Goal: Task Accomplishment & Management: Manage account settings

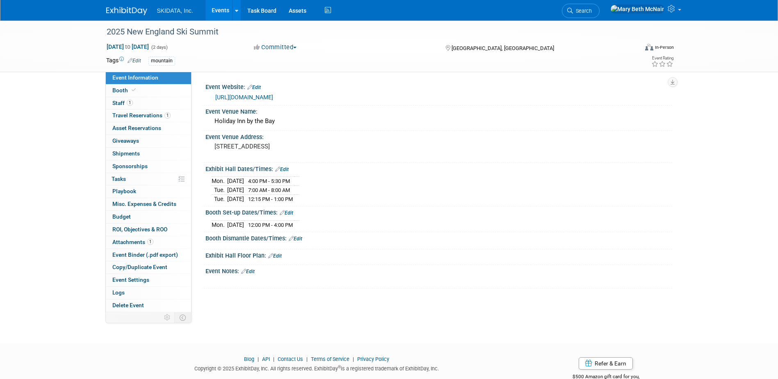
click at [213, 13] on link "Events" at bounding box center [221, 10] width 30 height 21
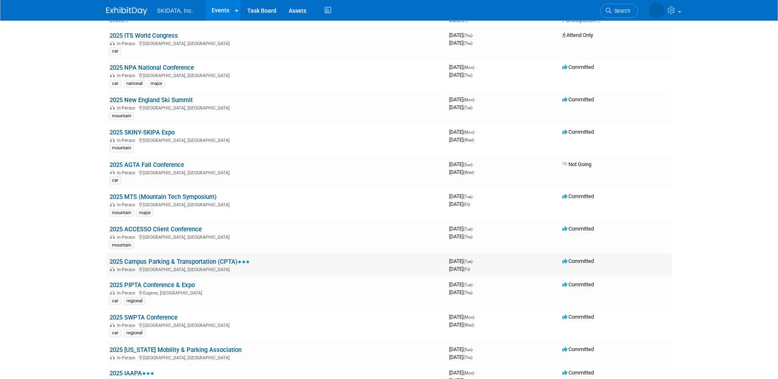
scroll to position [82, 0]
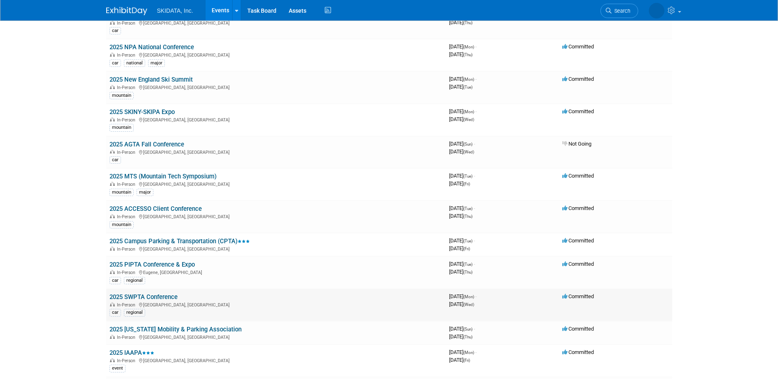
click at [134, 296] on link "2025 SWPTA Conference" at bounding box center [144, 296] width 68 height 7
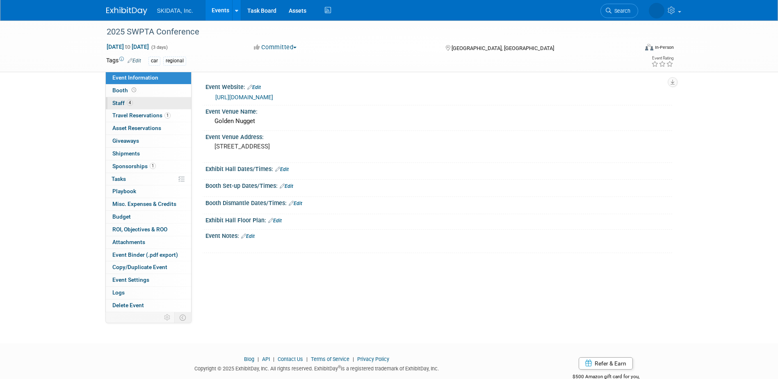
click at [126, 105] on span "Staff 4" at bounding box center [122, 103] width 21 height 7
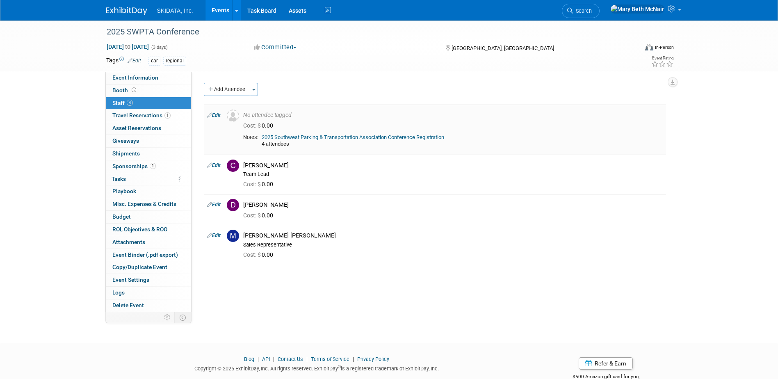
click at [215, 112] on link "Edit" at bounding box center [214, 115] width 14 height 6
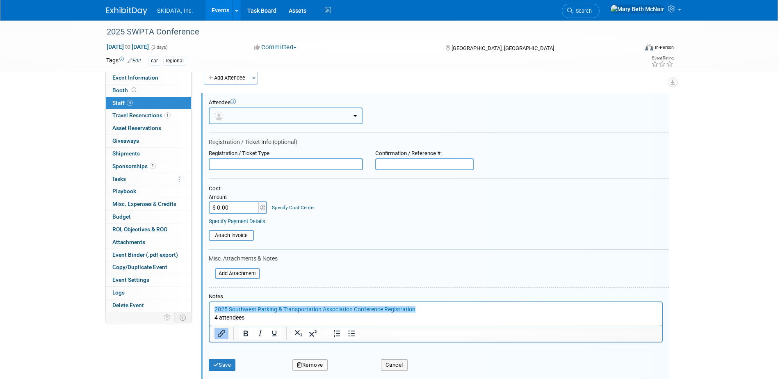
click at [250, 117] on button "button" at bounding box center [286, 115] width 154 height 17
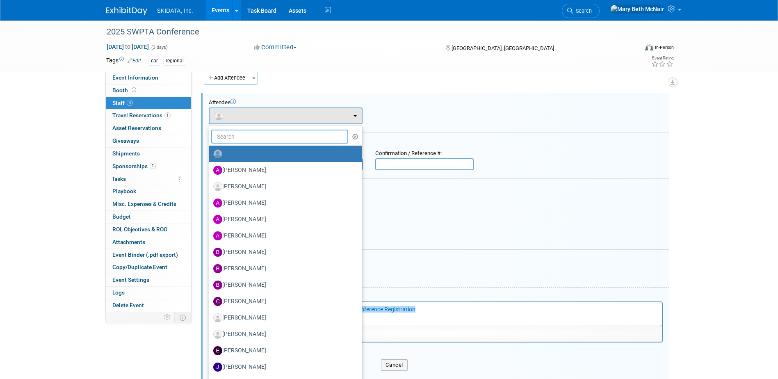
click at [251, 136] on input "text" at bounding box center [279, 137] width 137 height 14
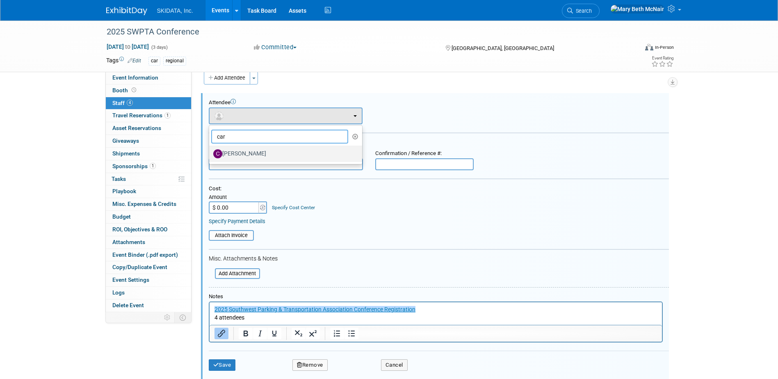
type input "car"
click at [247, 160] on label "[PERSON_NAME]" at bounding box center [283, 153] width 141 height 13
click at [210, 155] on input "[PERSON_NAME]" at bounding box center [207, 152] width 5 height 5
select select "42af982e-eca3-4b34-890d-17869d30795b"
select select "4"
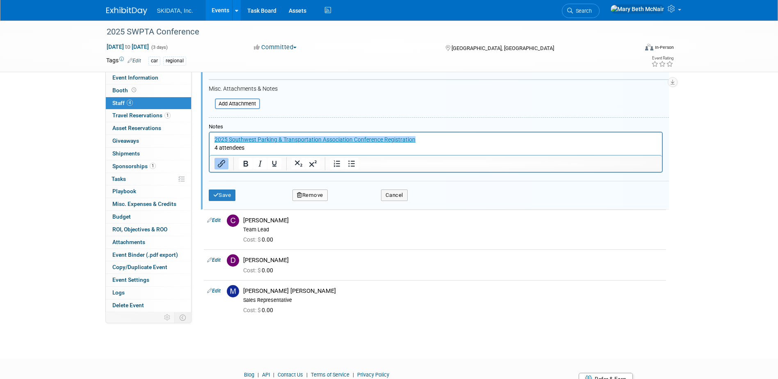
scroll to position [217, 0]
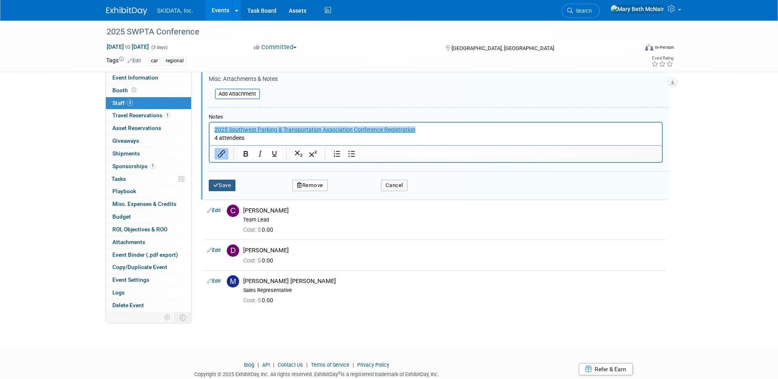
click at [223, 187] on button "Save" at bounding box center [222, 185] width 27 height 11
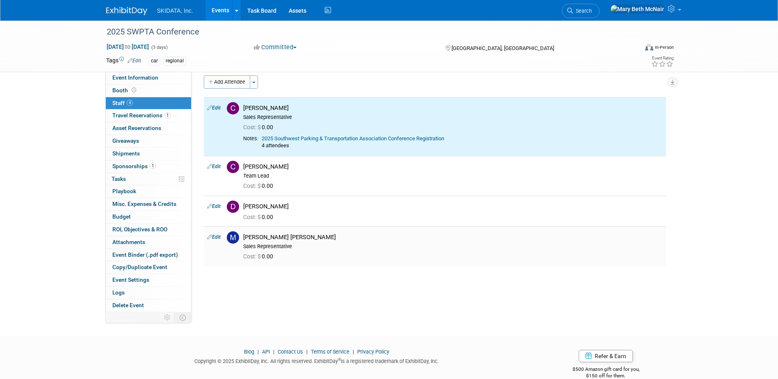
scroll to position [0, 0]
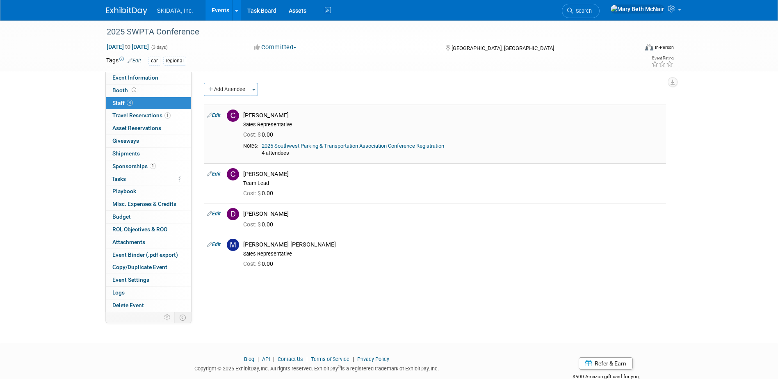
click at [311, 145] on link "2025 Southwest Parking & Transportation Association Conference Registration" at bounding box center [353, 146] width 183 height 6
click at [280, 145] on link "2025 Southwest Parking & Transportation Association Conference Registration" at bounding box center [353, 146] width 183 height 6
click at [123, 80] on span "Event Information" at bounding box center [135, 77] width 46 height 7
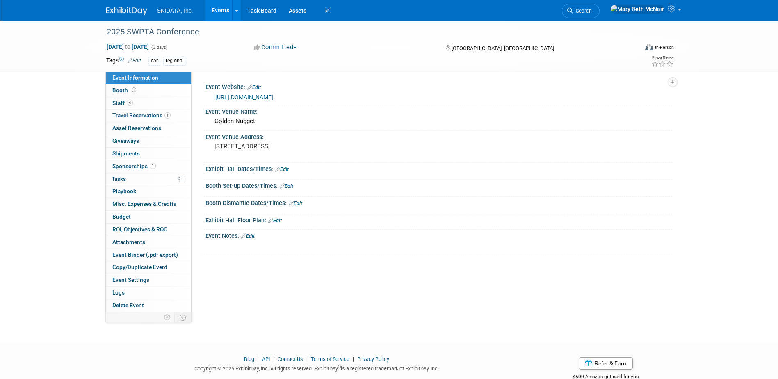
click at [251, 98] on link "https://southwestparking.org/events" at bounding box center [244, 97] width 58 height 7
